Goal: Transaction & Acquisition: Register for event/course

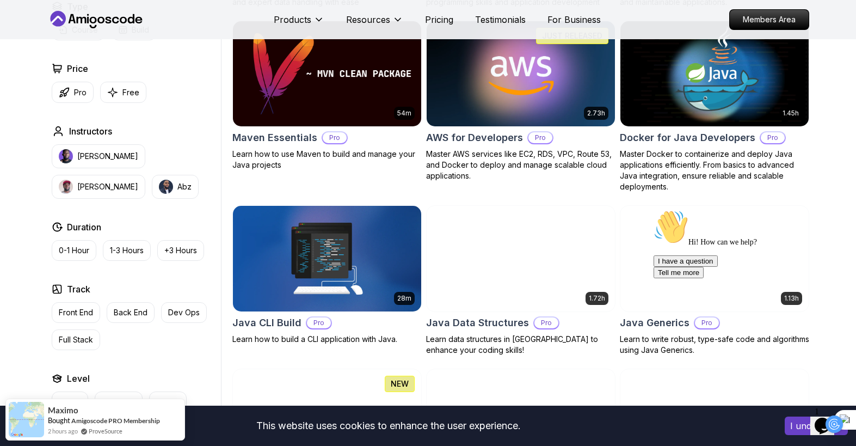
scroll to position [834, 0]
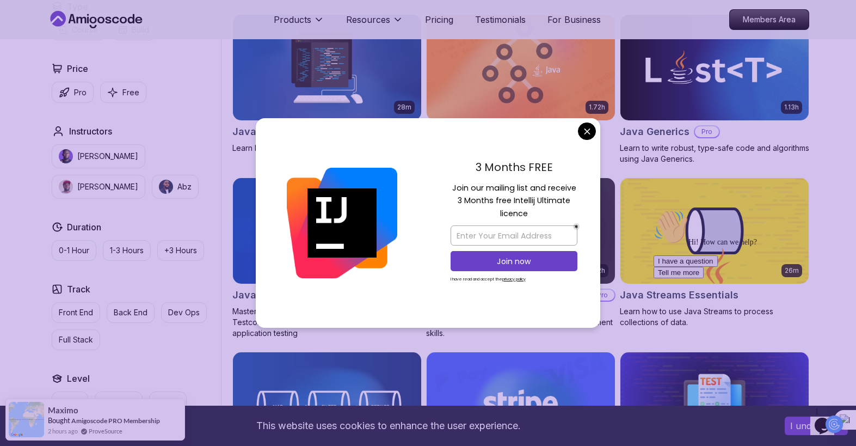
click at [595, 136] on div "3 Months FREE Join our mailing list and receive 3 Months free Intellij Ultimate…" at bounding box center [514, 223] width 173 height 210
click at [591, 134] on body "This website uses cookies to enhance the user experience. I understand Products…" at bounding box center [428, 397] width 856 height 2463
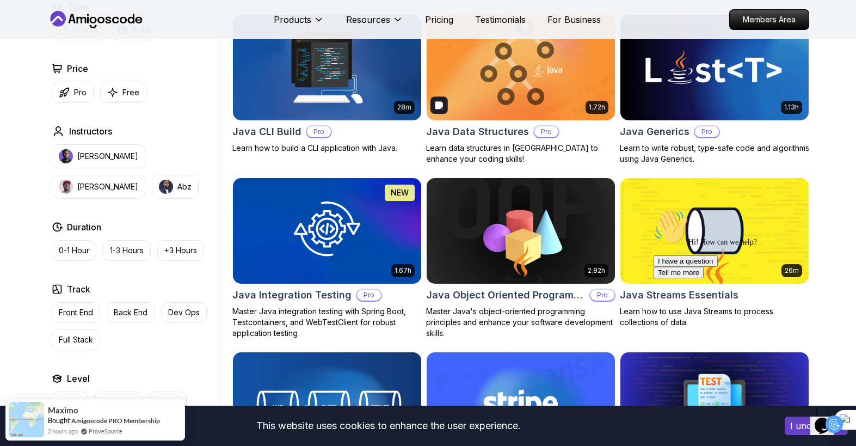
click at [532, 93] on img at bounding box center [521, 67] width 198 height 110
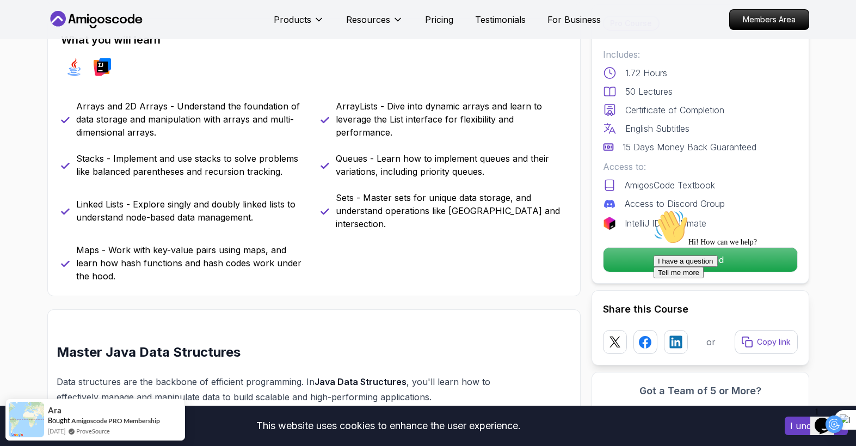
scroll to position [289, 0]
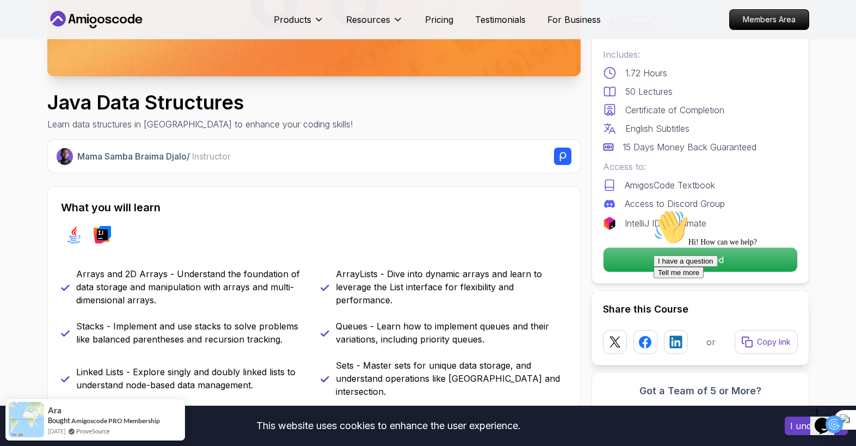
click at [663, 260] on div "Hi! How can we help? I have a question Tell me more" at bounding box center [752, 244] width 196 height 69
click at [695, 261] on div "Hi! How can we help? I have a question Tell me more" at bounding box center [752, 244] width 196 height 69
click at [685, 257] on div "Hi! How can we help? I have a question Tell me more" at bounding box center [752, 244] width 196 height 69
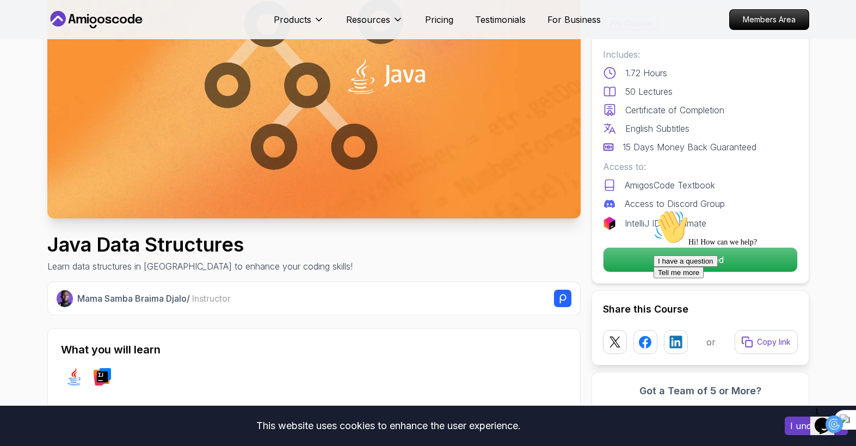
scroll to position [0, 0]
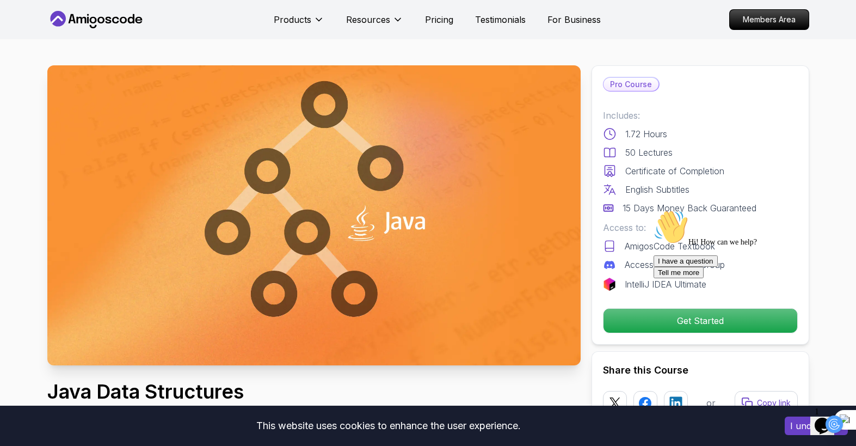
click at [646, 84] on p "Pro Course" at bounding box center [631, 84] width 55 height 13
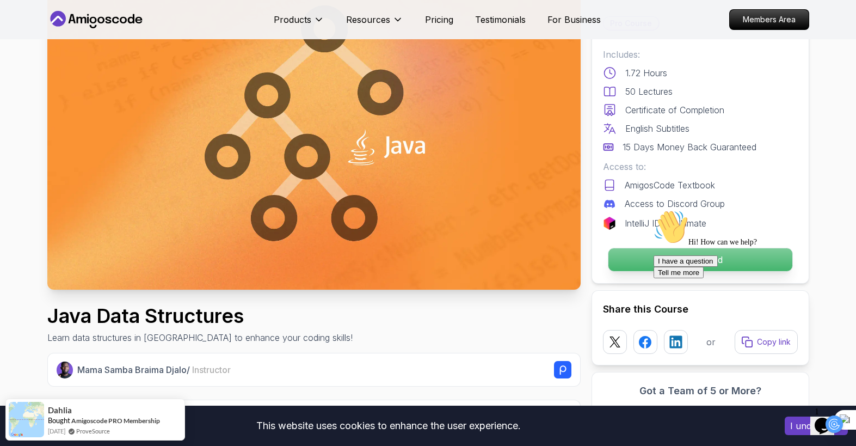
scroll to position [77, 0]
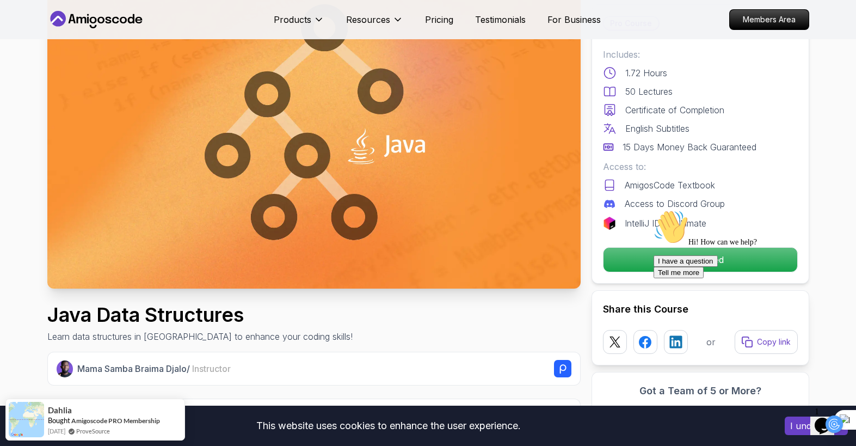
click at [684, 262] on div "Hi! How can we help? I have a question Tell me more" at bounding box center [752, 244] width 196 height 69
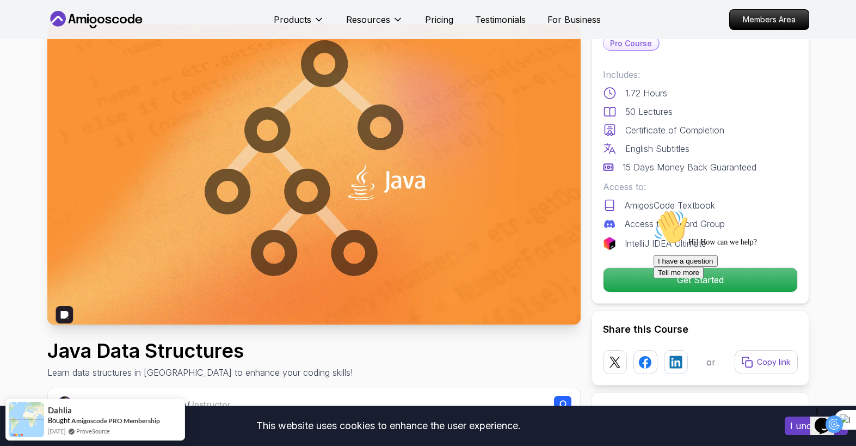
scroll to position [0, 0]
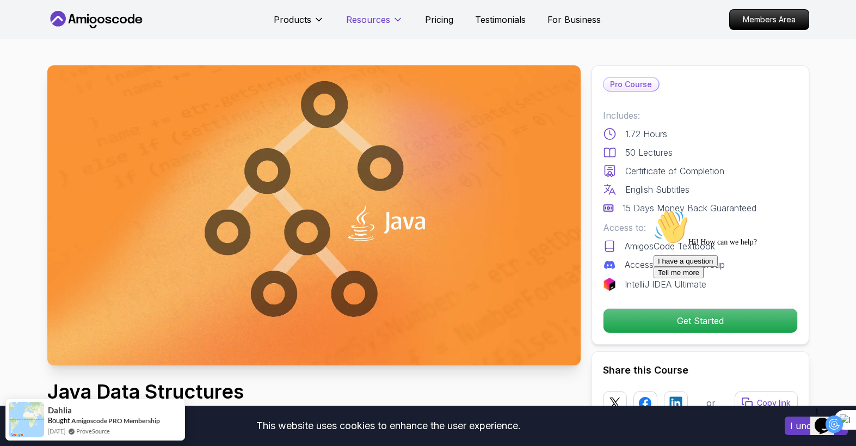
click at [397, 16] on icon at bounding box center [397, 19] width 11 height 11
click at [435, 22] on p "Pricing" at bounding box center [439, 19] width 28 height 13
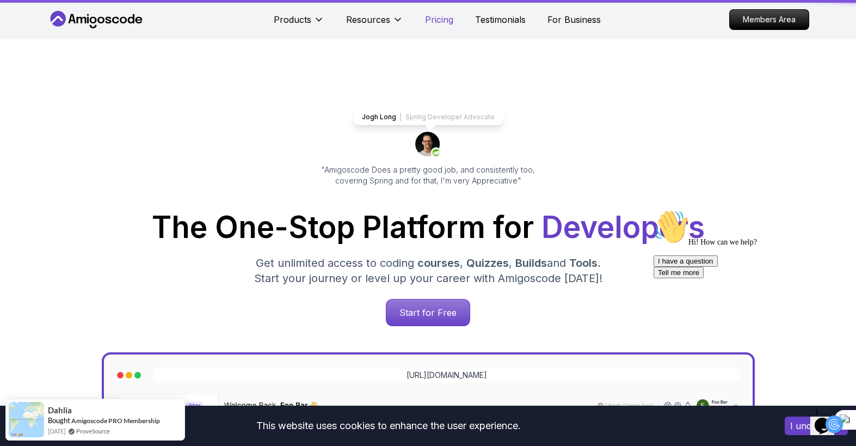
click at [441, 22] on p "Pricing" at bounding box center [439, 19] width 28 height 13
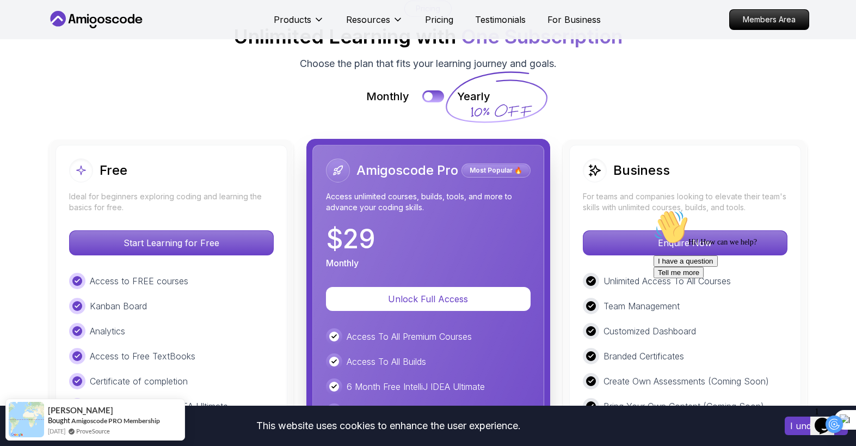
scroll to position [2348, 0]
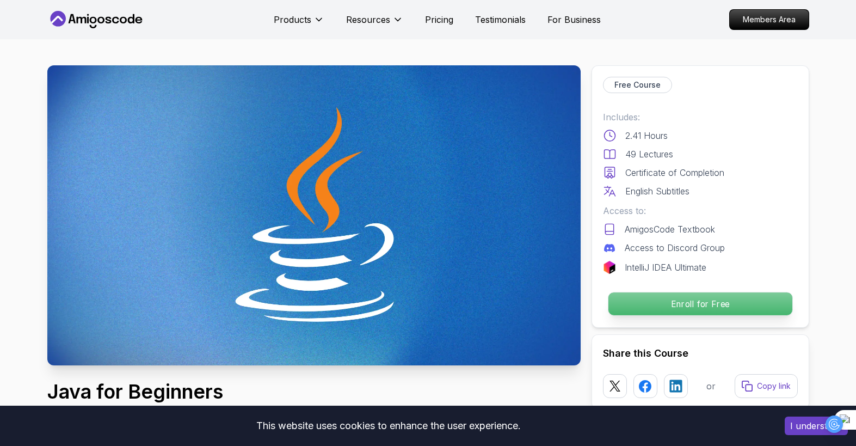
click at [673, 308] on p "Enroll for Free" at bounding box center [700, 303] width 184 height 23
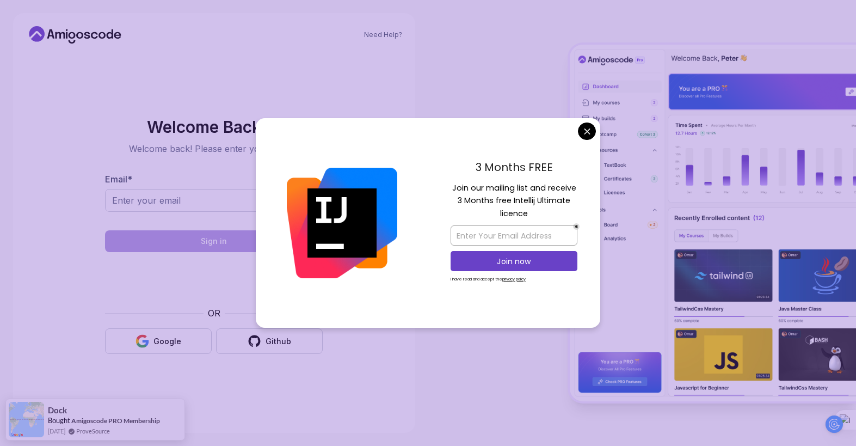
click at [585, 131] on body "Need Help? Welcome Back 👋 Welcome back! Please enter your details. Email * Sign…" at bounding box center [428, 223] width 856 height 446
